Goal: Find specific page/section: Find specific page/section

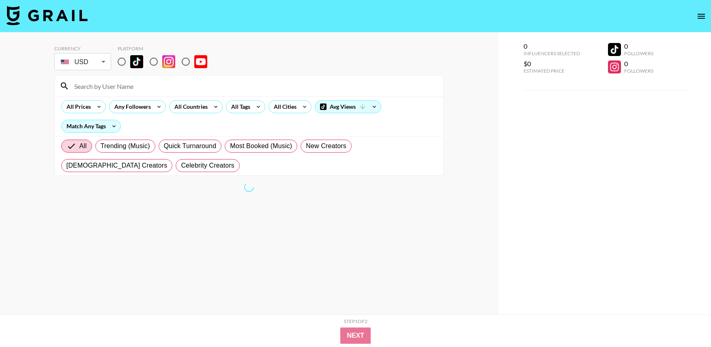
click at [99, 90] on input at bounding box center [253, 86] width 369 height 13
paste input "[URL][DOMAIN_NAME]"
click at [144, 86] on input "[URL][DOMAIN_NAME]" at bounding box center [253, 86] width 369 height 13
drag, startPoint x: 149, startPoint y: 86, endPoint x: 17, endPoint y: 82, distance: 131.9
click at [17, 82] on div "Currency USD USD ​ Platform [URL][DOMAIN_NAME] All Prices Any Followers All Cou…" at bounding box center [249, 189] width 498 height 314
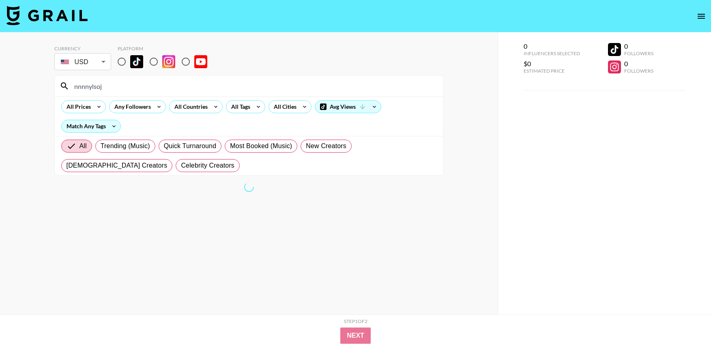
type input "nnnnylsoj"
click at [123, 61] on input "radio" at bounding box center [121, 61] width 17 height 17
radio input "true"
click at [166, 81] on input "nnnnylsoj" at bounding box center [253, 86] width 369 height 13
click at [157, 86] on input "nnnnylsoj" at bounding box center [253, 86] width 369 height 13
